Goal: Navigation & Orientation: Find specific page/section

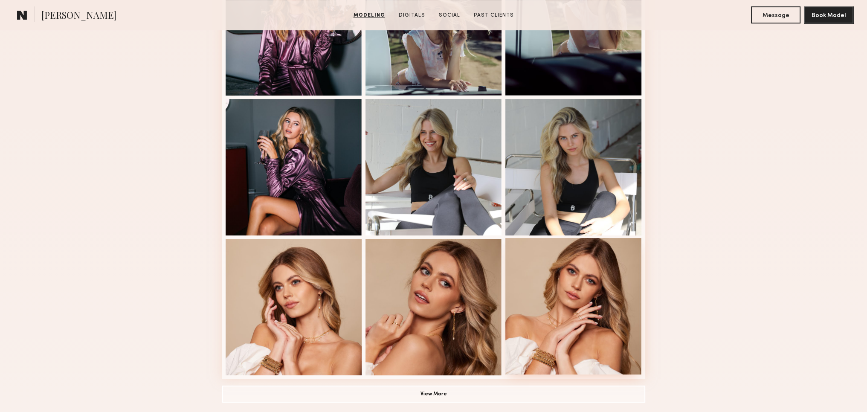
scroll to position [469, 0]
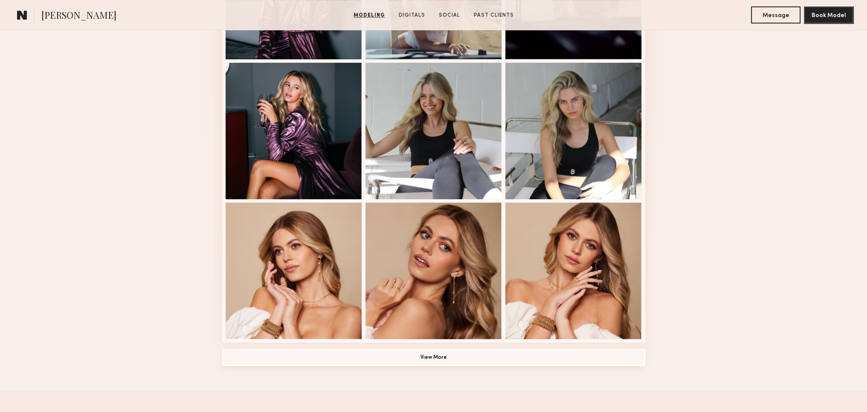
click at [452, 363] on button "View More" at bounding box center [433, 357] width 423 height 17
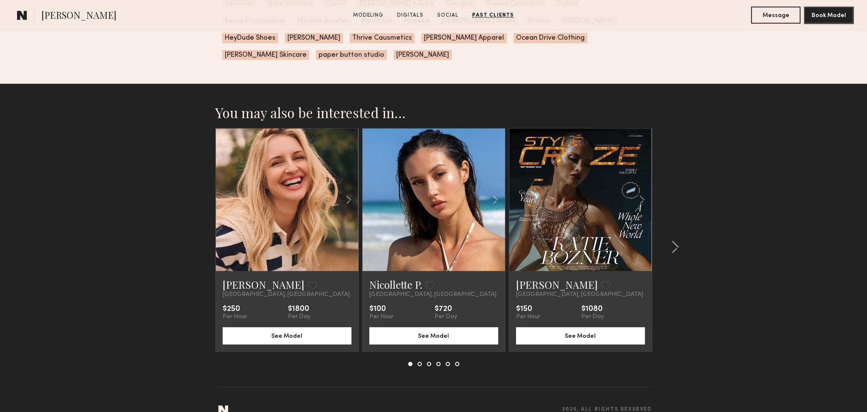
scroll to position [1748, 0]
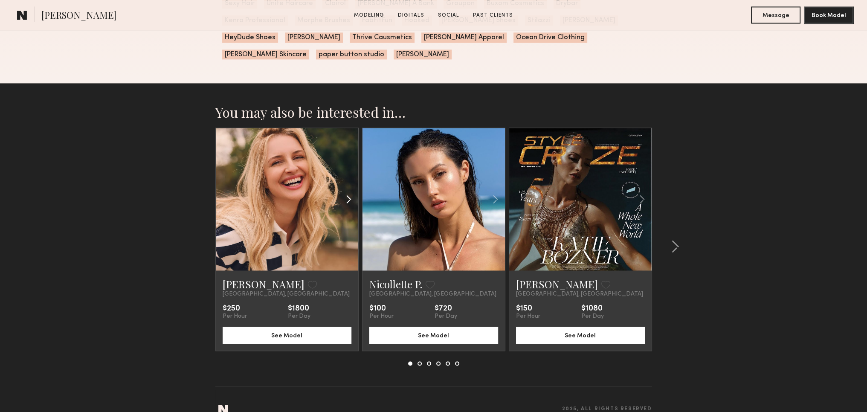
click at [348, 204] on common-icon at bounding box center [348, 199] width 12 height 16
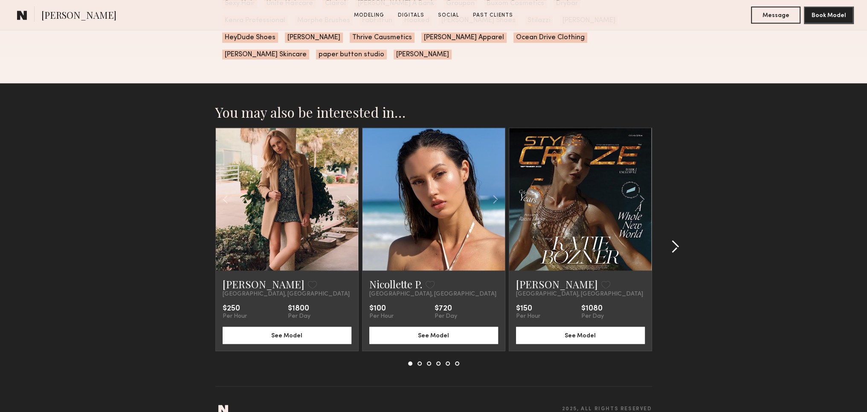
click at [677, 250] on common-icon at bounding box center [675, 247] width 9 height 14
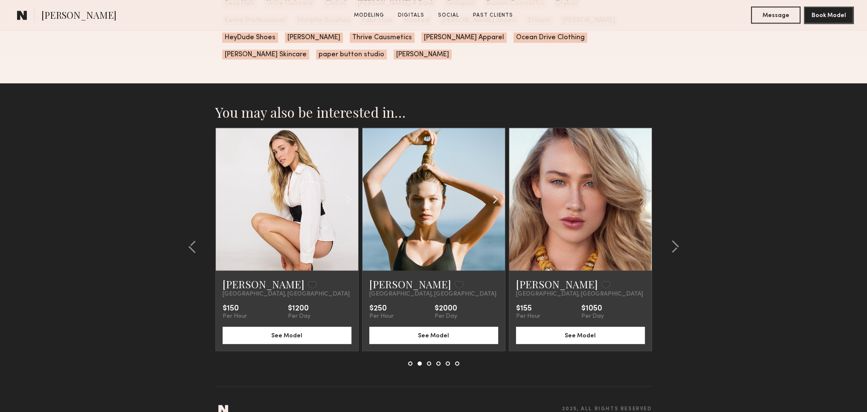
click at [493, 201] on common-icon at bounding box center [495, 199] width 12 height 16
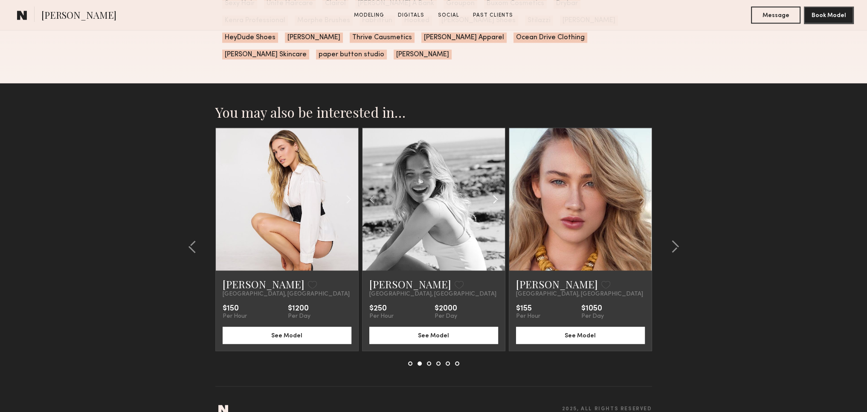
click at [493, 201] on common-icon at bounding box center [495, 199] width 12 height 16
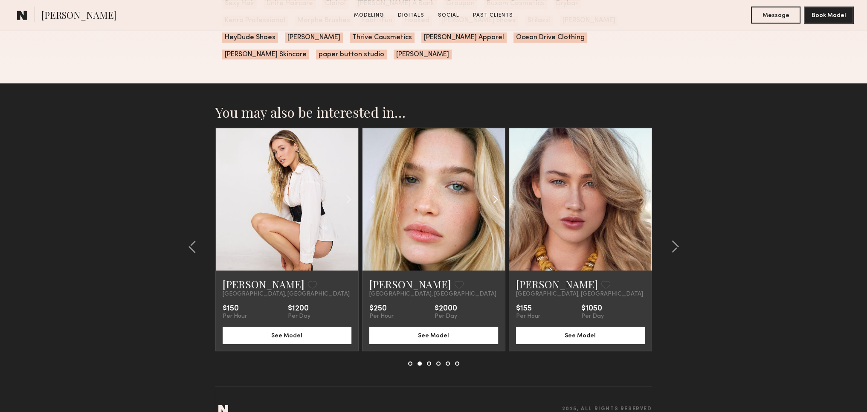
click at [493, 201] on common-icon at bounding box center [495, 199] width 12 height 16
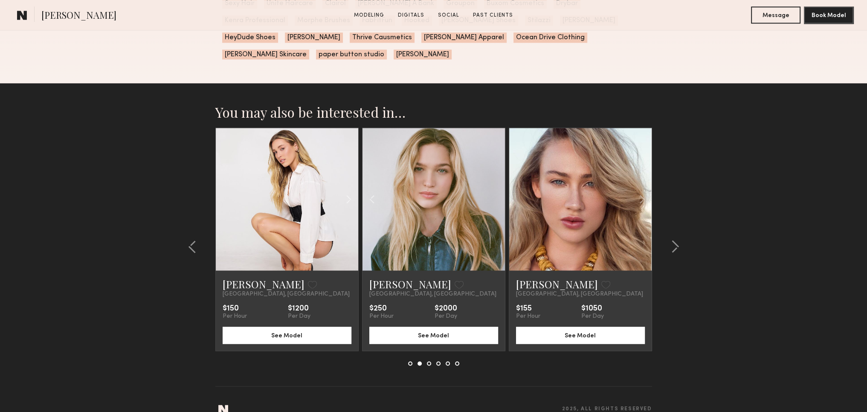
click at [493, 201] on div at bounding box center [433, 199] width 142 height 142
click at [674, 250] on common-icon at bounding box center [675, 247] width 9 height 14
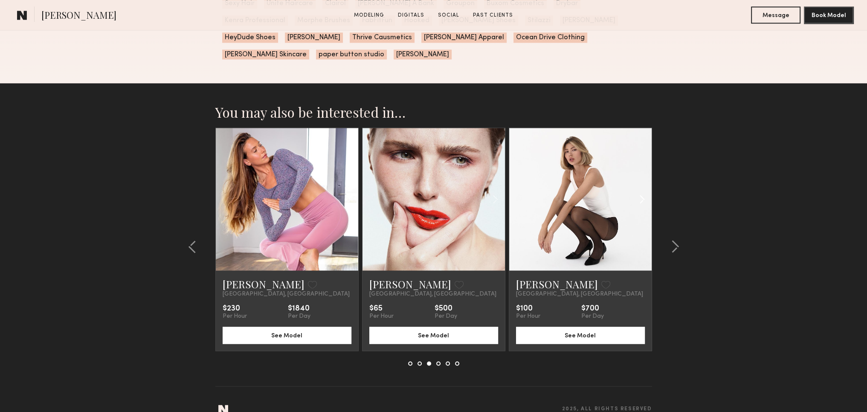
click at [639, 203] on common-icon at bounding box center [642, 199] width 12 height 16
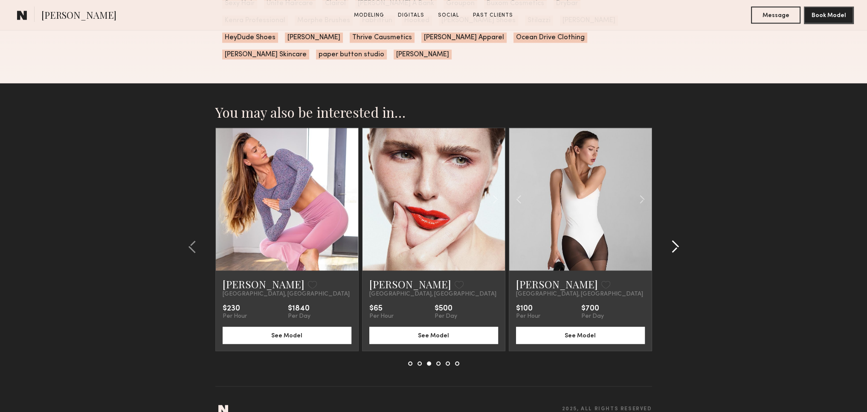
click at [674, 244] on common-icon at bounding box center [675, 247] width 9 height 14
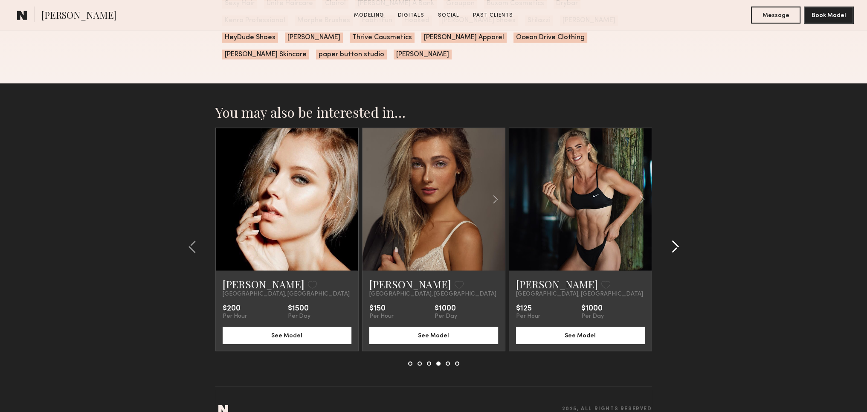
click at [677, 248] on common-icon at bounding box center [675, 247] width 9 height 14
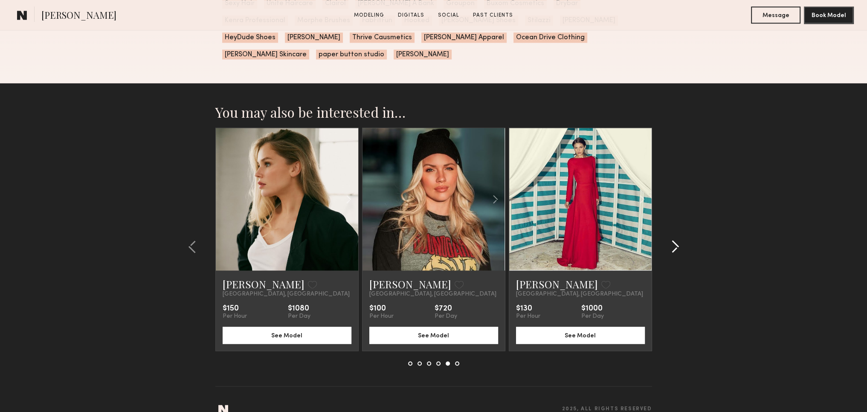
click at [677, 248] on common-icon at bounding box center [675, 247] width 9 height 14
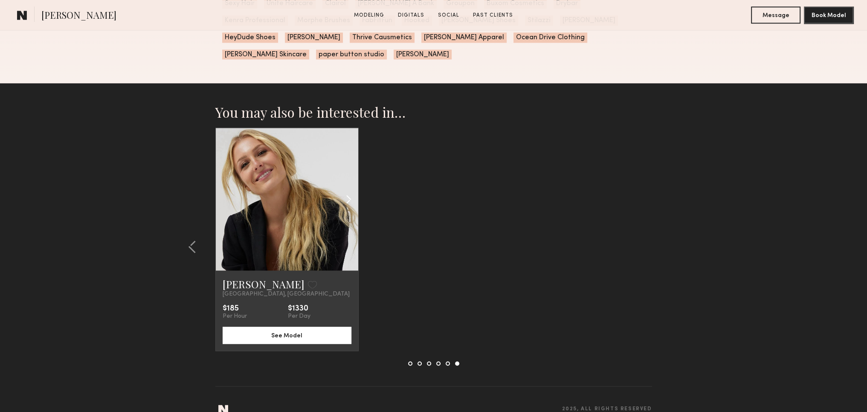
click at [347, 203] on common-icon at bounding box center [348, 199] width 12 height 16
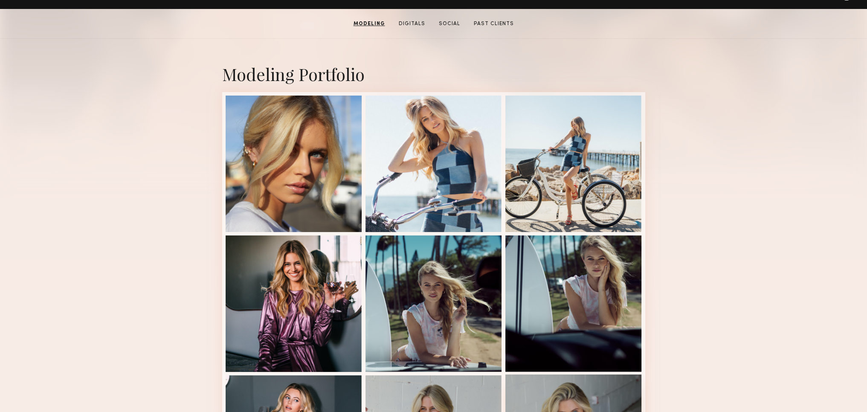
scroll to position [105, 0]
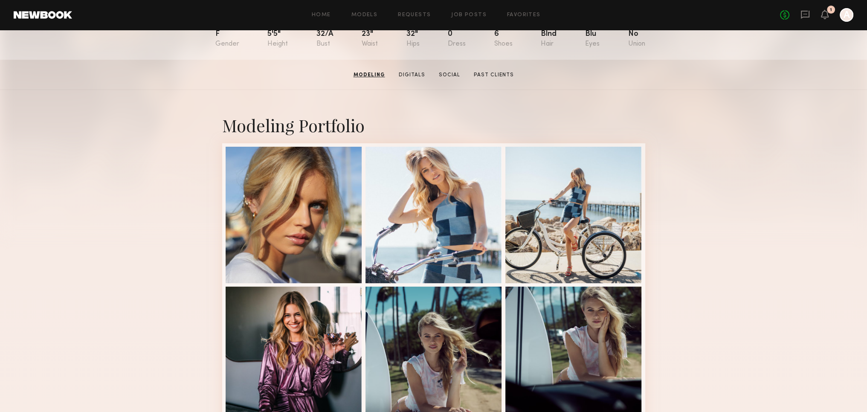
click at [490, 38] on div "F 5'5" 32/a 23" 32" 0 6 Blnd Blu No" at bounding box center [430, 40] width 430 height 40
click at [494, 38] on div "6" at bounding box center [503, 38] width 18 height 17
